Goal: Transaction & Acquisition: Purchase product/service

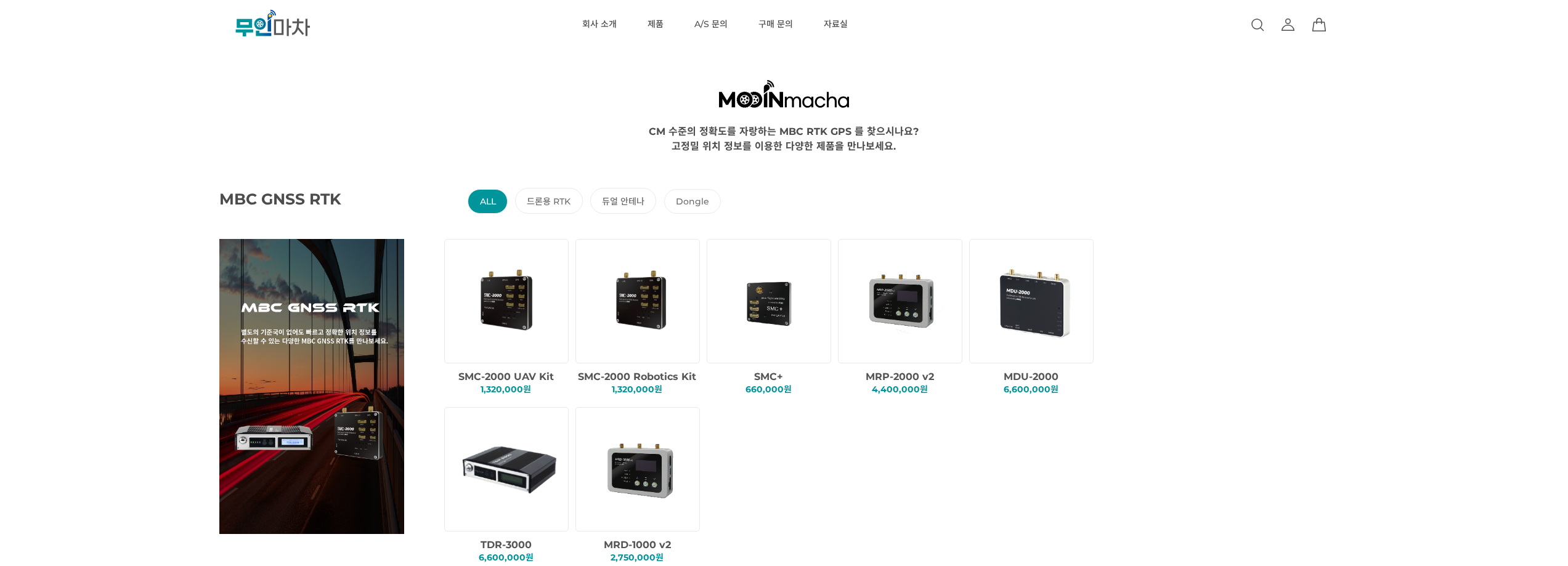
click at [601, 194] on 안테나 "듀얼 안테나" at bounding box center [623, 200] width 67 height 26
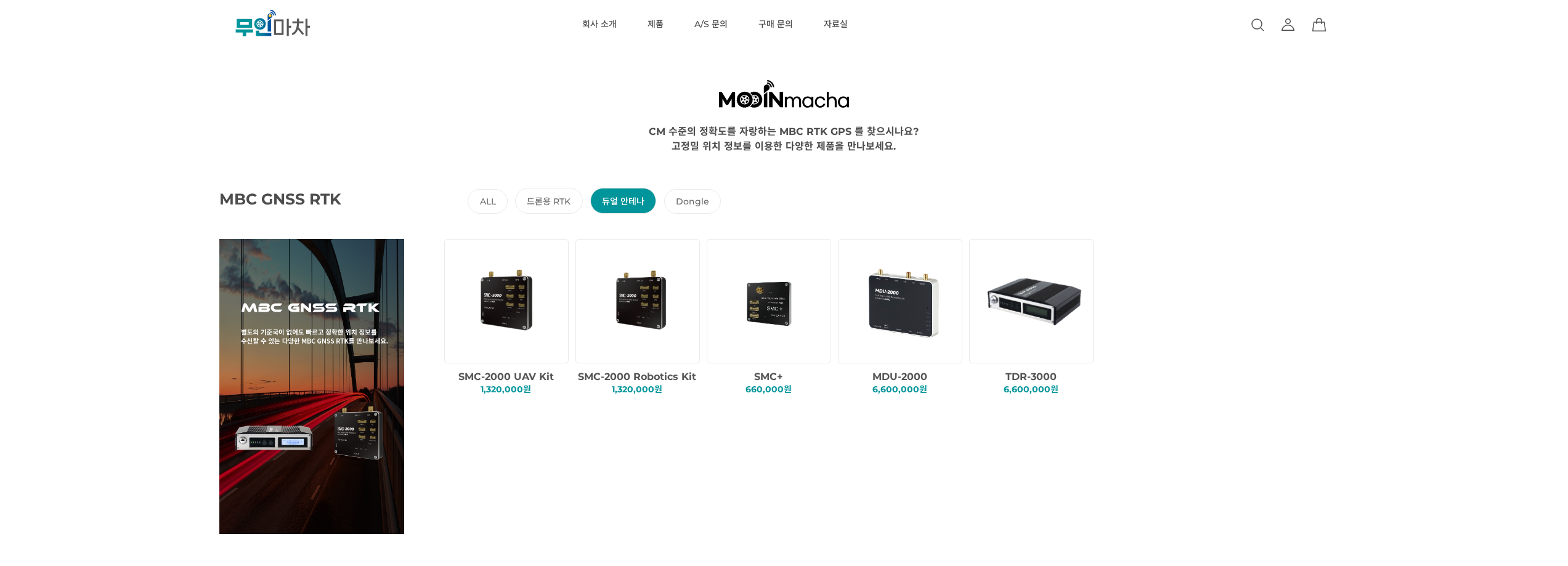
click at [557, 202] on RTK "드론용 RTK" at bounding box center [549, 200] width 68 height 26
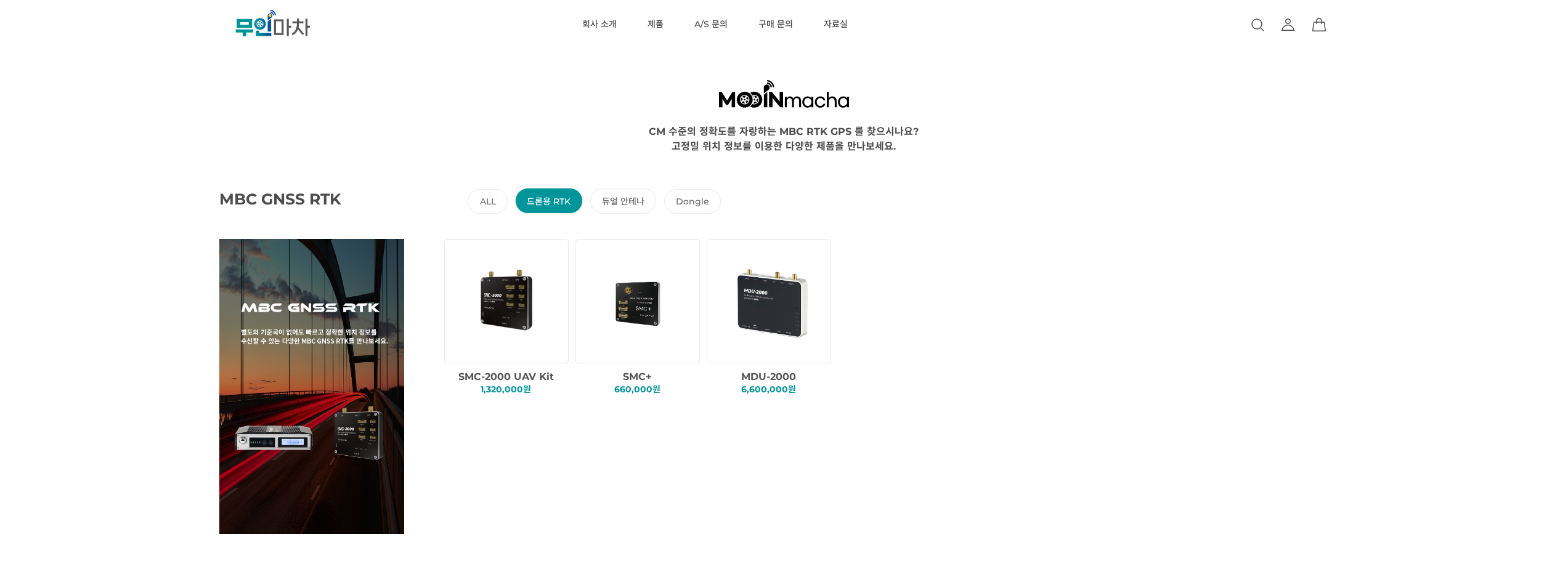
click at [682, 197] on li "Dongle" at bounding box center [692, 201] width 57 height 25
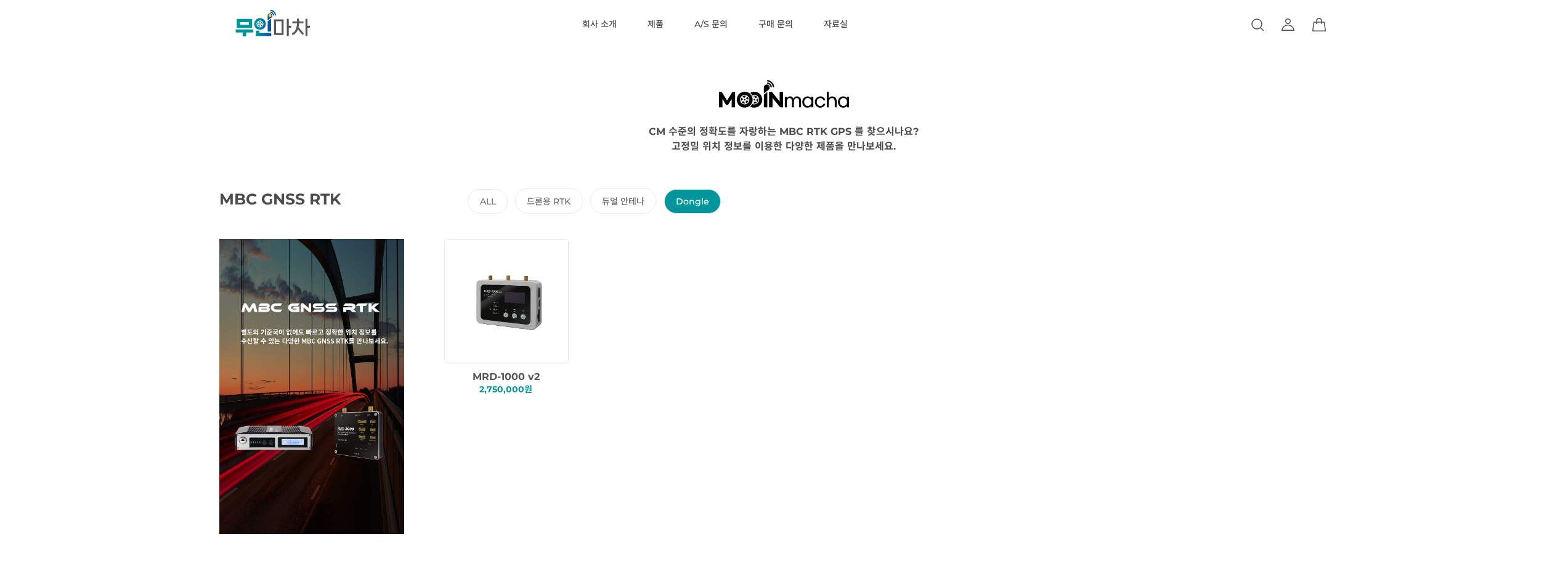
click at [516, 309] on img at bounding box center [509, 301] width 106 height 106
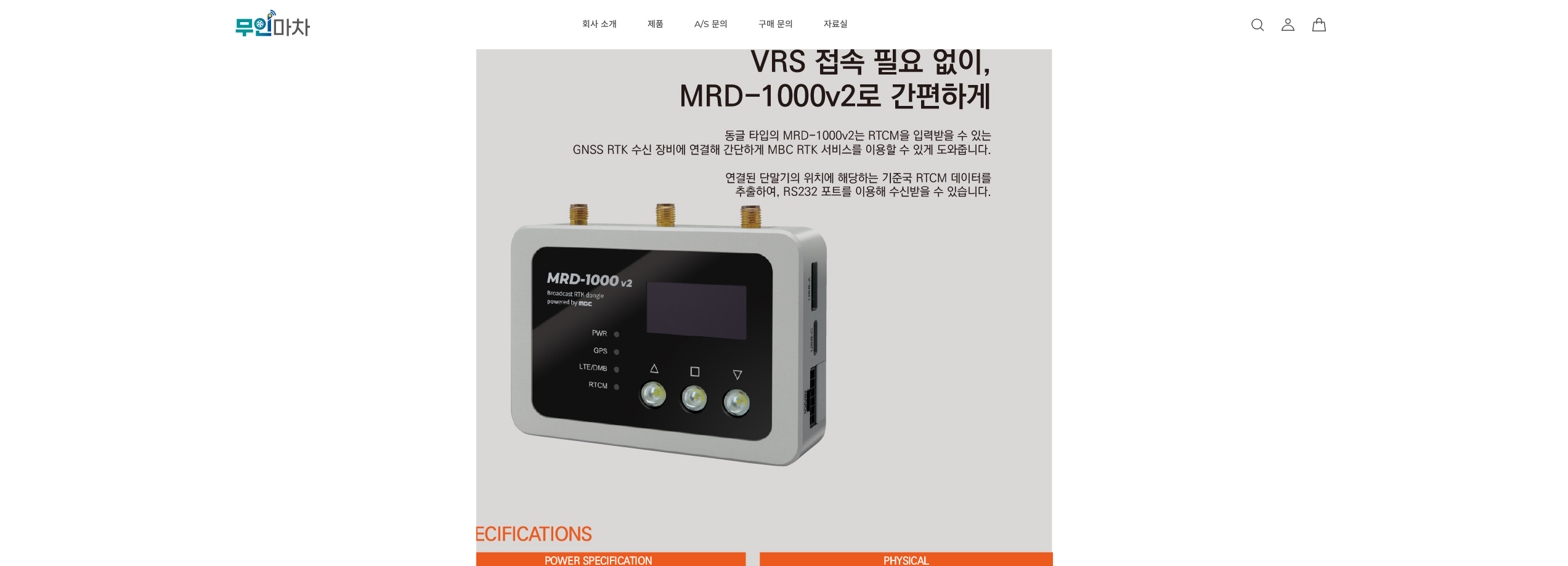
scroll to position [3201, 0]
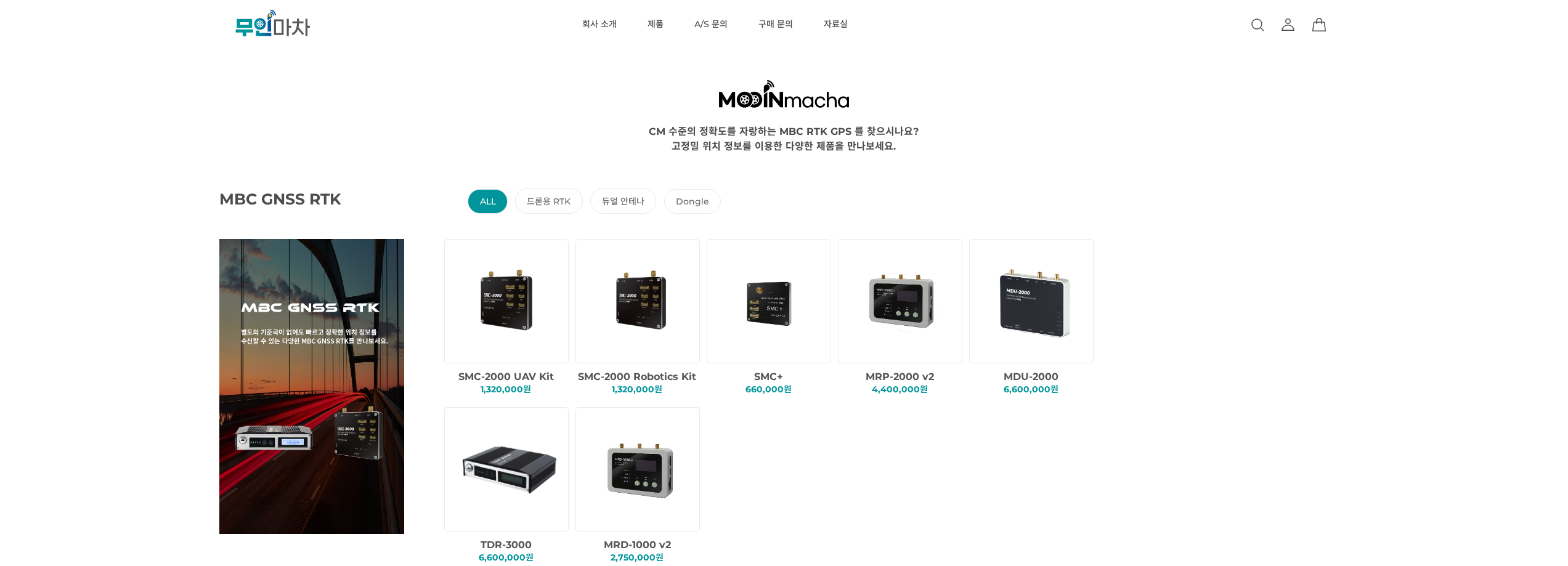
click at [556, 205] on RTK "드론용 RTK" at bounding box center [549, 200] width 68 height 26
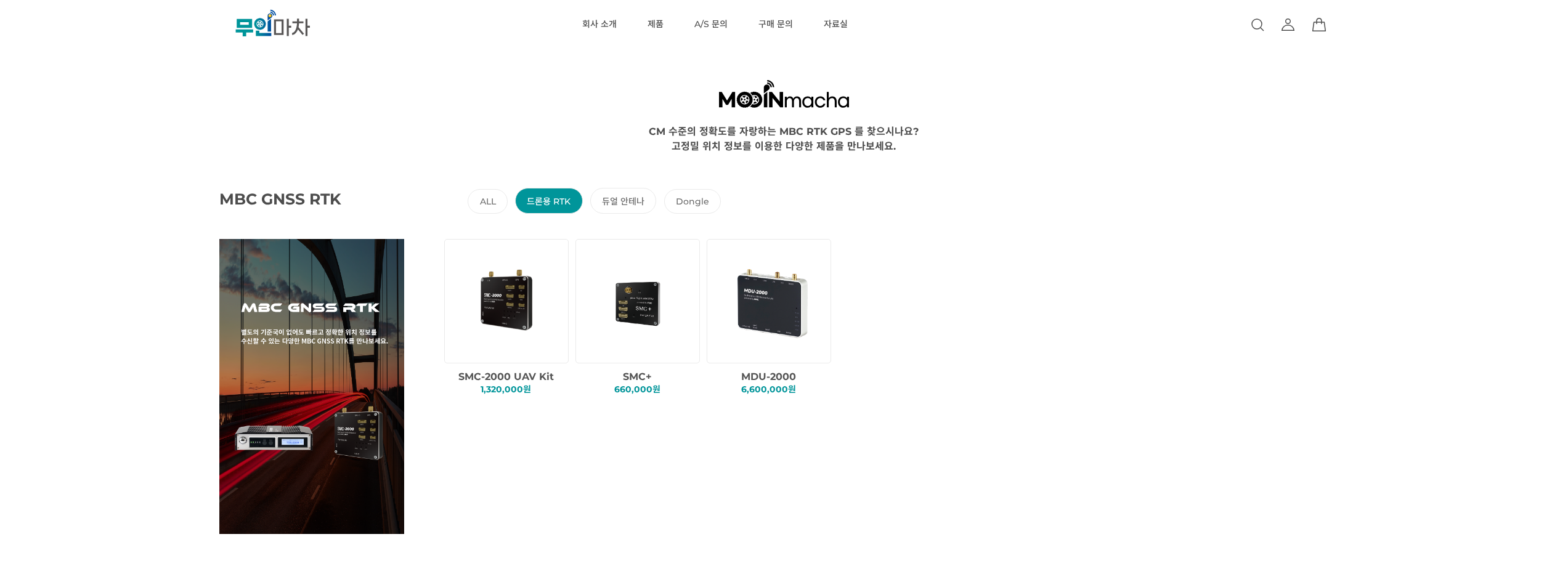
click at [789, 322] on img at bounding box center [771, 301] width 106 height 106
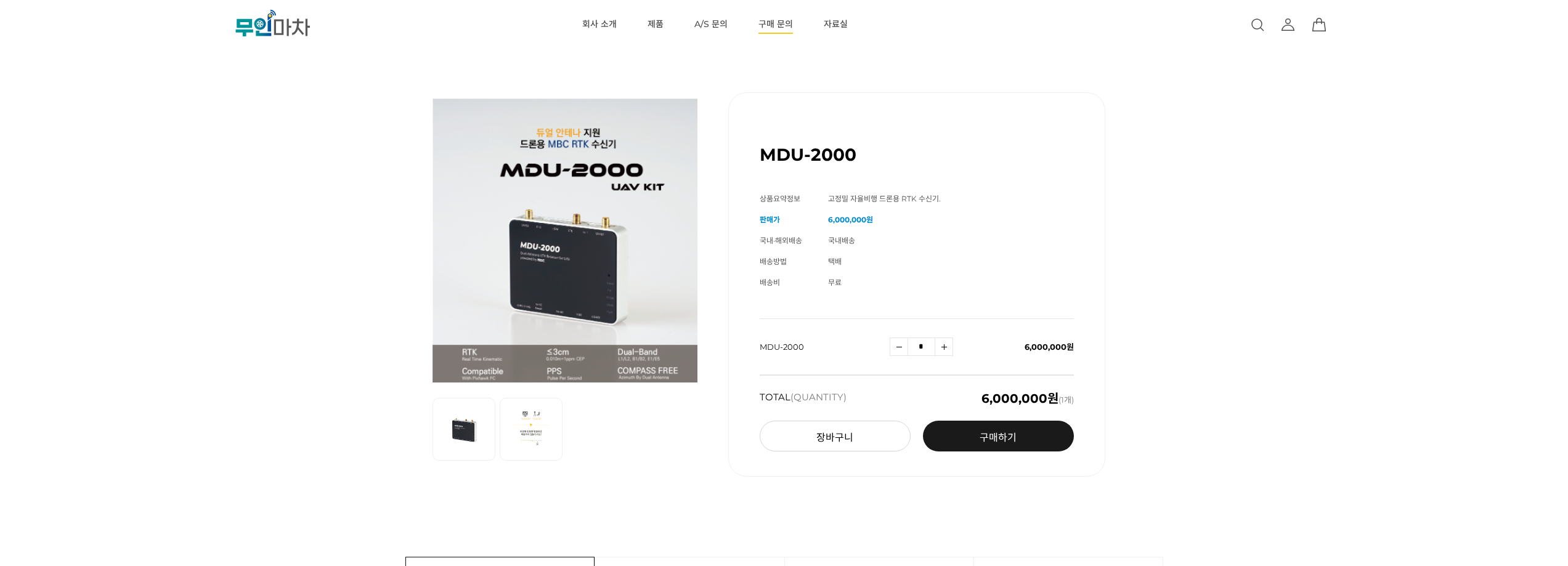
click at [769, 28] on link "구매 문의" at bounding box center [775, 25] width 35 height 50
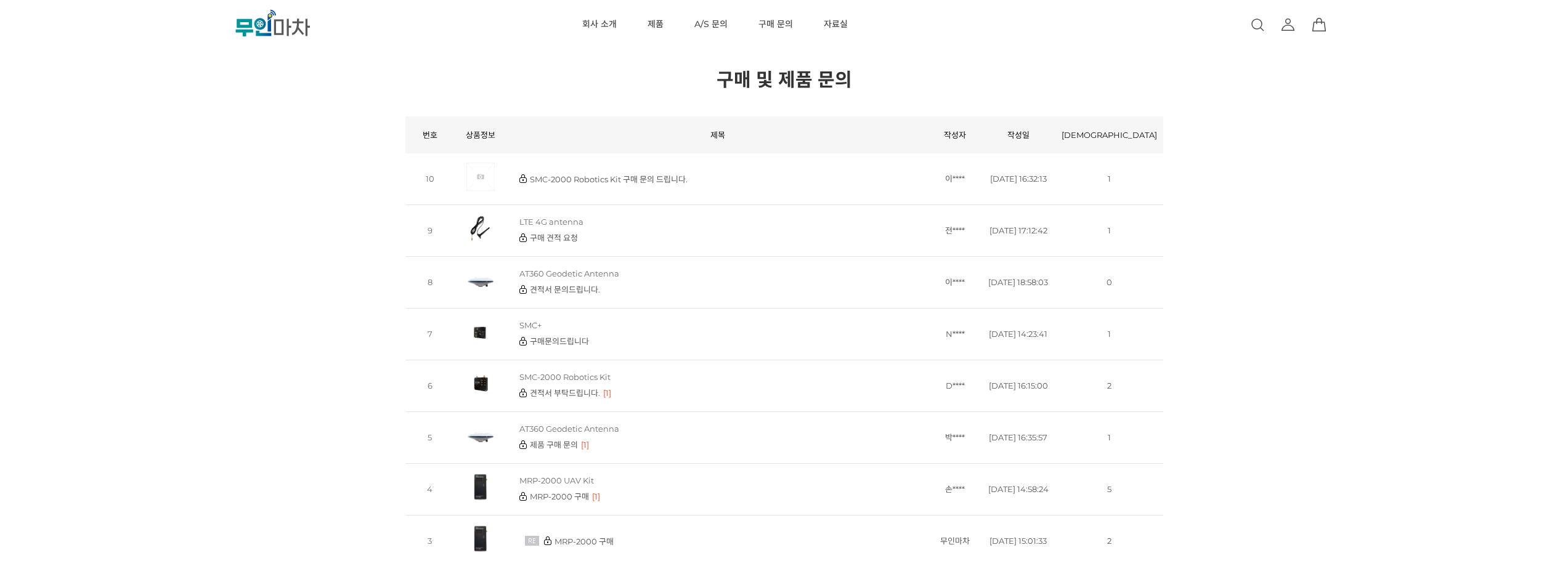
click at [299, 26] on icon ".cls-1 { fill: url(#linear-gradient-2); } .cls-2 { fill: url(#linear-gradient-6…" at bounding box center [273, 23] width 185 height 28
